Goal: Information Seeking & Learning: Learn about a topic

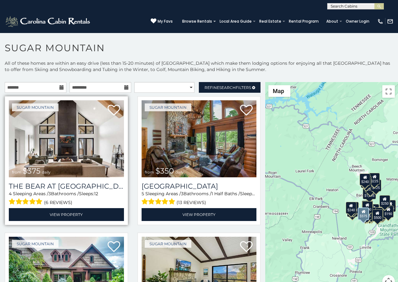
scroll to position [39, 0]
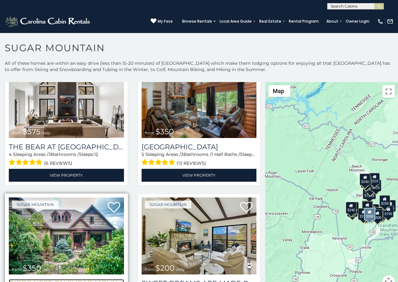
click at [20, 281] on h3 "Birds Nest On Sugar Mountain" at bounding box center [66, 283] width 115 height 8
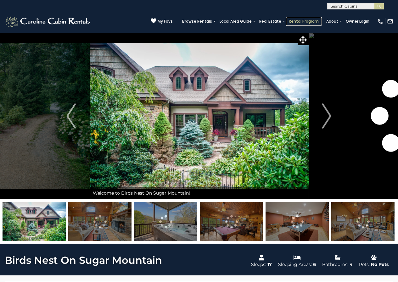
click at [301, 18] on link "Rental Program" at bounding box center [304, 21] width 36 height 9
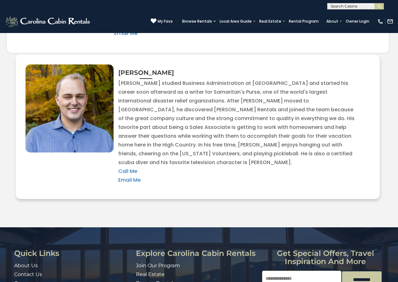
scroll to position [1431, 0]
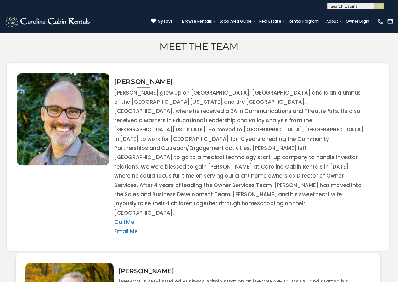
scroll to position [1237, 0]
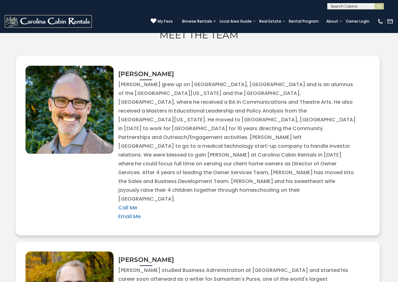
click at [14, 21] on img at bounding box center [48, 21] width 87 height 13
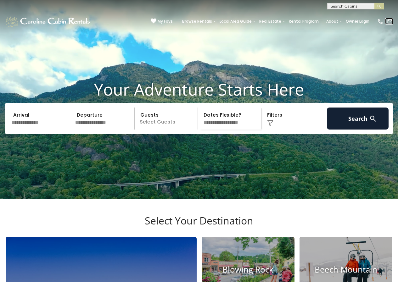
click at [386, 19] on link at bounding box center [389, 21] width 8 height 7
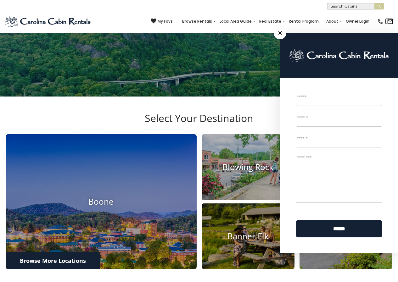
scroll to position [131, 0]
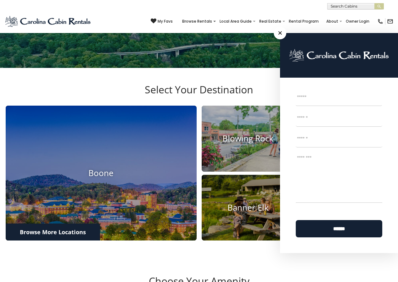
click at [357, 192] on textarea "Message *" at bounding box center [339, 178] width 86 height 50
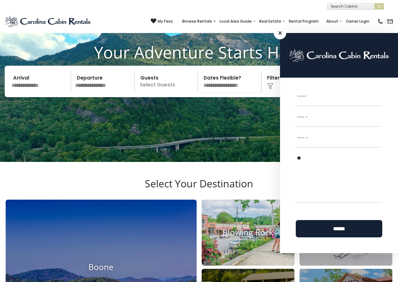
scroll to position [13, 0]
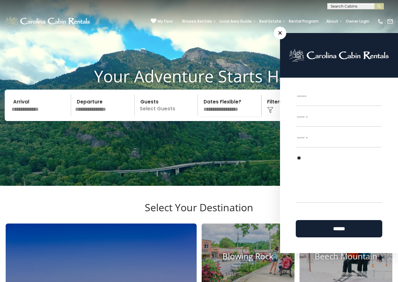
type textarea "**"
click at [21, 202] on h3 "Select Your Destination" at bounding box center [199, 213] width 388 height 22
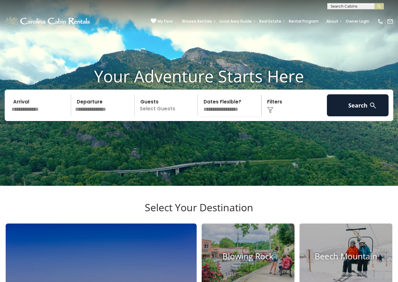
scroll to position [0, 0]
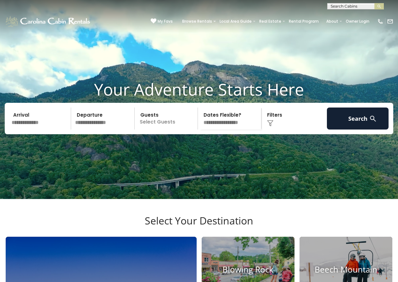
click at [79, 2] on div "**********" at bounding box center [199, 4] width 398 height 9
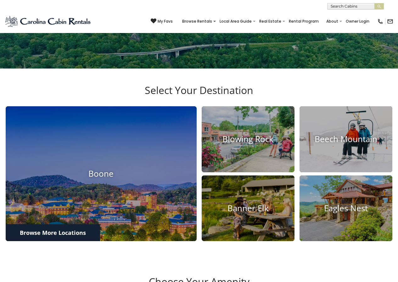
scroll to position [129, 0]
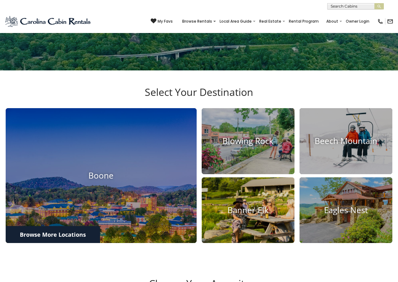
click at [212, 174] on img at bounding box center [248, 210] width 102 height 73
